Goal: Navigation & Orientation: Find specific page/section

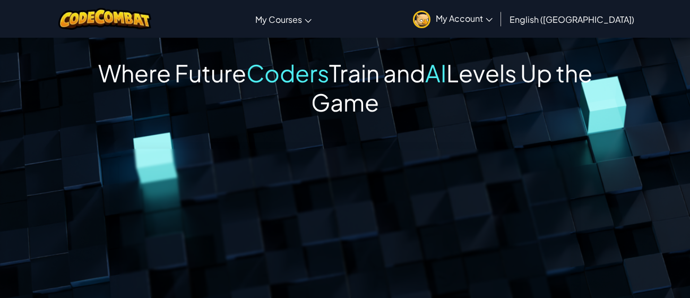
click at [493, 22] on span "My Account" at bounding box center [464, 18] width 57 height 11
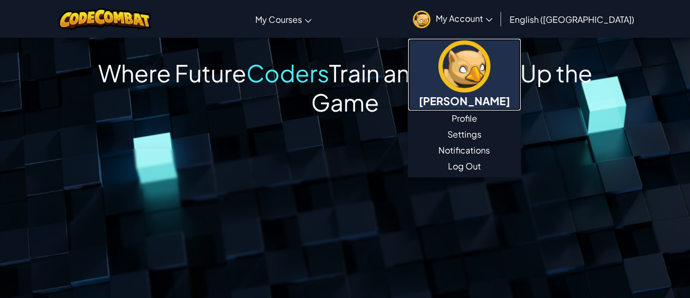
click at [510, 96] on h5 "[PERSON_NAME]" at bounding box center [464, 100] width 91 height 16
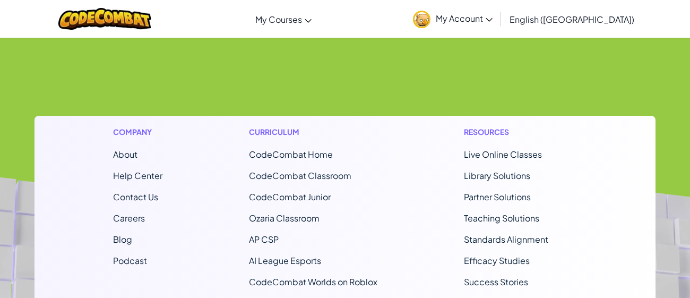
scroll to position [709, 0]
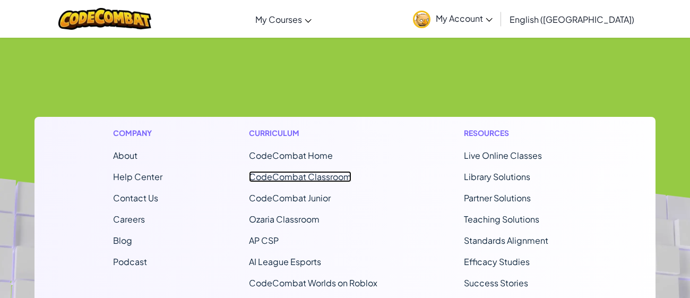
click at [313, 171] on link "CodeCombat Classroom" at bounding box center [300, 176] width 102 height 11
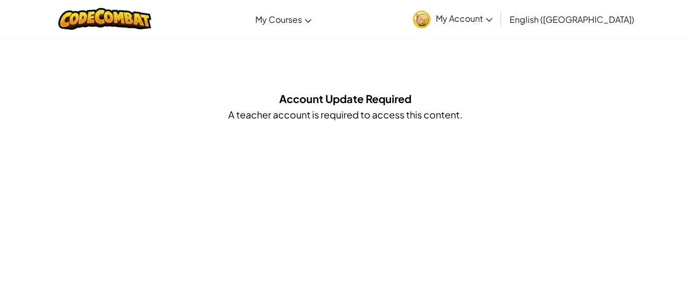
click at [493, 16] on span "My Account" at bounding box center [464, 18] width 57 height 11
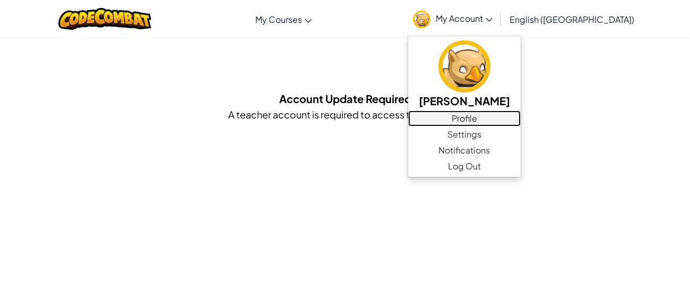
click at [520, 116] on link "Profile" at bounding box center [464, 118] width 113 height 16
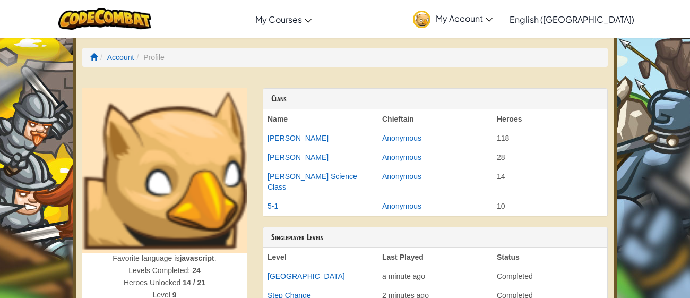
click at [493, 20] on span "My Account" at bounding box center [464, 18] width 57 height 11
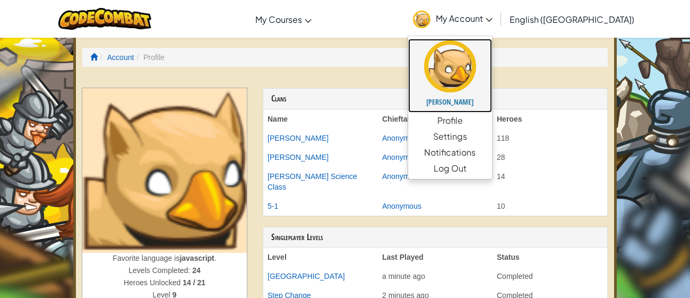
click at [481, 103] on h5 "[PERSON_NAME]" at bounding box center [450, 102] width 63 height 8
click at [481, 98] on h5 "[PERSON_NAME]" at bounding box center [450, 102] width 63 height 8
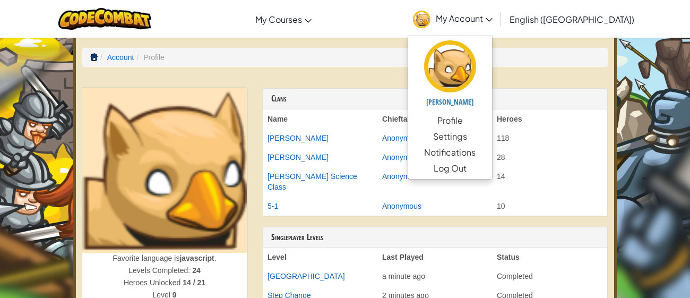
click at [92, 53] on span at bounding box center [93, 56] width 7 height 7
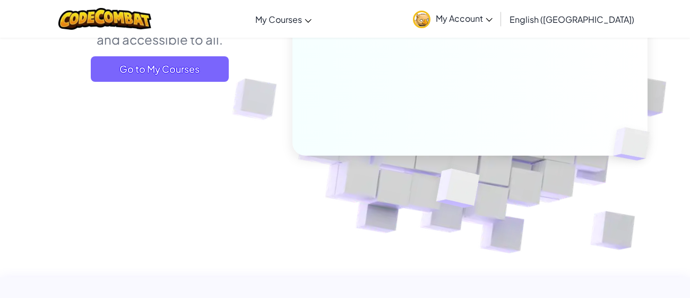
scroll to position [115, 0]
